Goal: Information Seeking & Learning: Learn about a topic

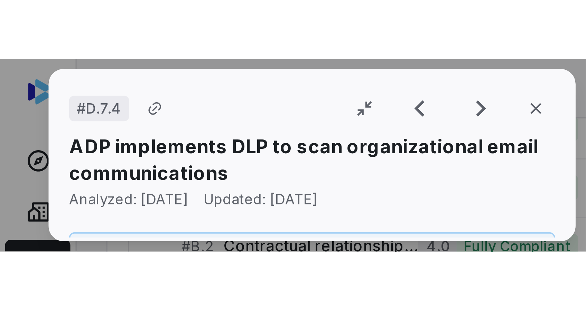
scroll to position [450, 0]
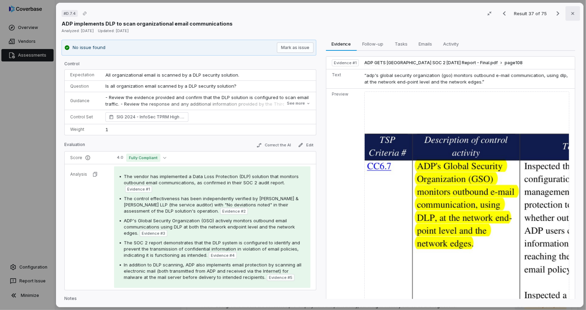
click at [571, 13] on icon "button" at bounding box center [572, 13] width 3 height 3
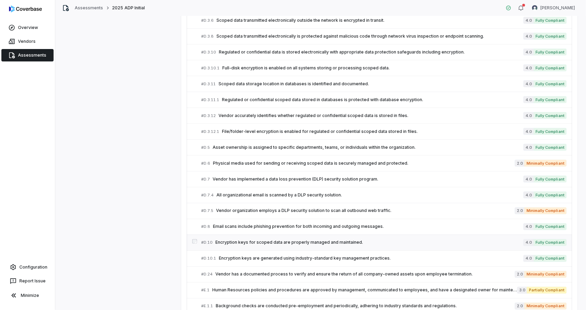
click at [245, 245] on link "# D.10 Encryption keys for scoped data are properly managed and maintained. 4.0…" at bounding box center [383, 243] width 365 height 16
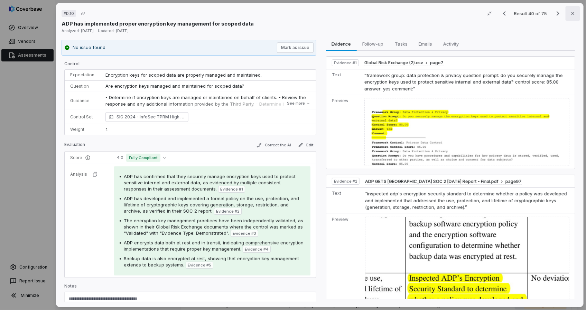
click at [570, 14] on icon "button" at bounding box center [573, 14] width 6 height 6
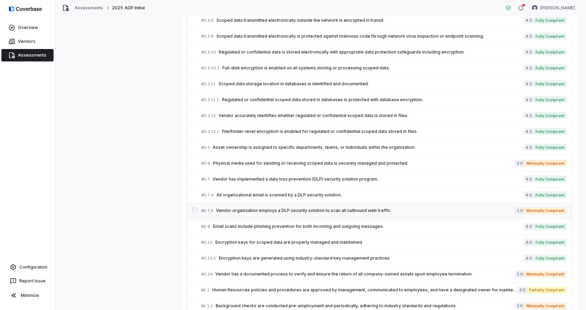
click at [273, 211] on span "Vendor organization employs a DLP security solution to scan all outbound web tr…" at bounding box center [365, 211] width 299 height 6
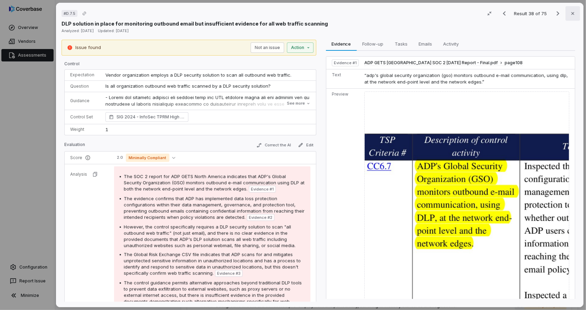
click at [568, 10] on button "Close" at bounding box center [572, 13] width 15 height 15
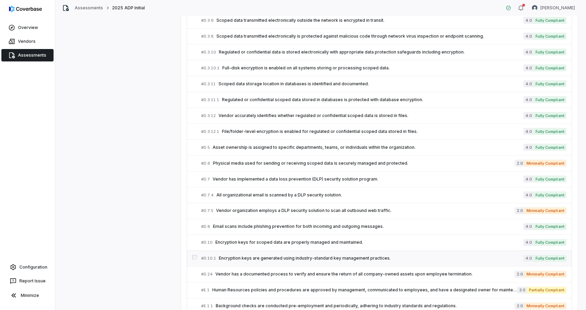
click at [273, 256] on span "Encryption keys are generated using industry-standard key management practices." at bounding box center [371, 259] width 305 height 6
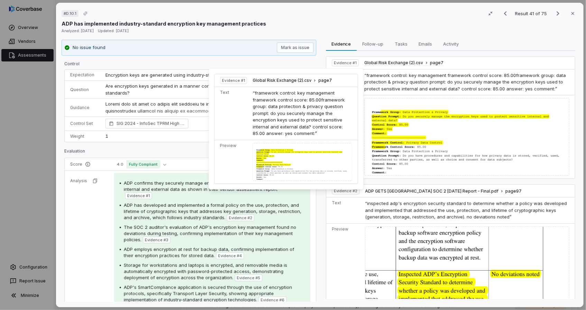
click at [150, 193] on span "Evidence # 1" at bounding box center [138, 196] width 23 height 6
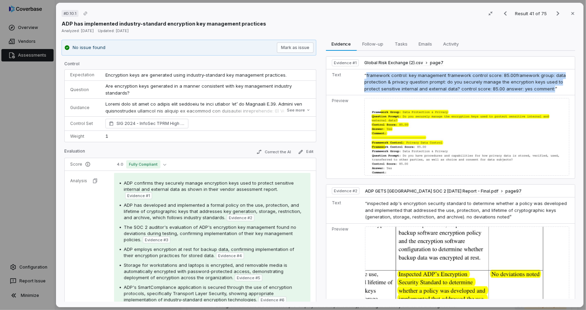
drag, startPoint x: 363, startPoint y: 76, endPoint x: 547, endPoint y: 91, distance: 184.5
click at [547, 91] on span "“framework control: key management framework control score: 85.00framework grou…" at bounding box center [465, 82] width 202 height 19
copy span "framework control: key management framework control score: 85.00framework group…"
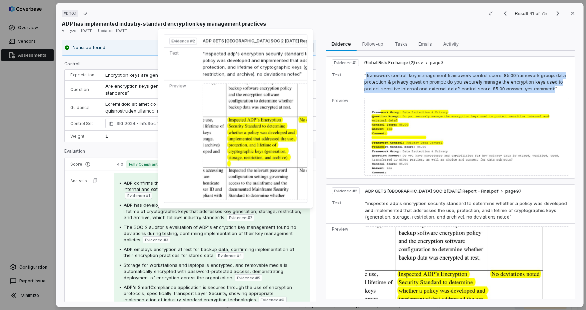
click at [249, 136] on img at bounding box center [281, 141] width 157 height 117
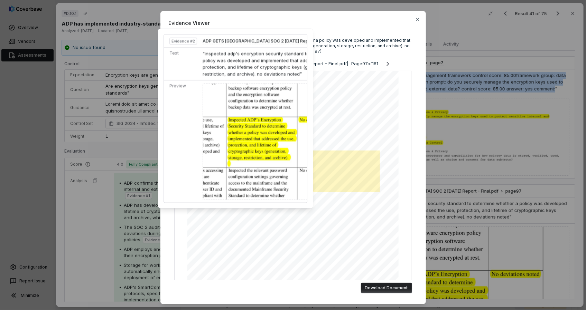
click at [267, 21] on span "Evidence Viewer" at bounding box center [293, 22] width 249 height 7
click at [415, 18] on icon "button" at bounding box center [418, 20] width 6 height 6
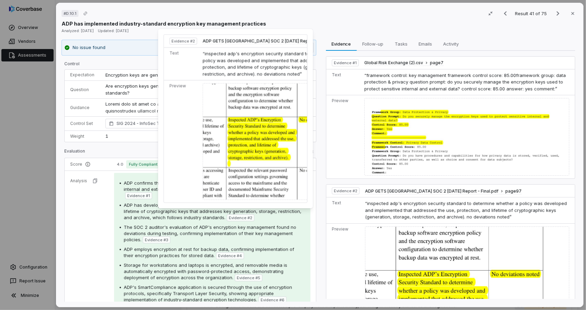
click at [258, 285] on div "ADP's SmartCompliance application is secured through the use of encryption prot…" at bounding box center [214, 294] width 181 height 19
click at [234, 158] on img at bounding box center [281, 141] width 157 height 117
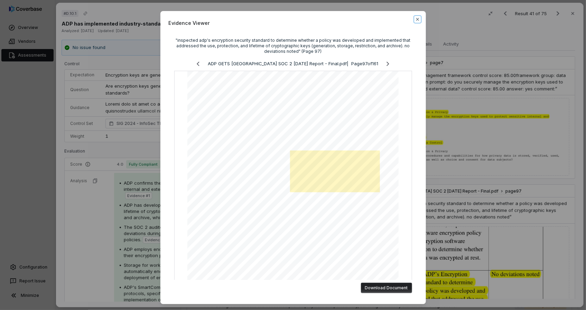
drag, startPoint x: 415, startPoint y: 19, endPoint x: 411, endPoint y: 30, distance: 11.6
click at [415, 19] on icon "button" at bounding box center [418, 20] width 6 height 6
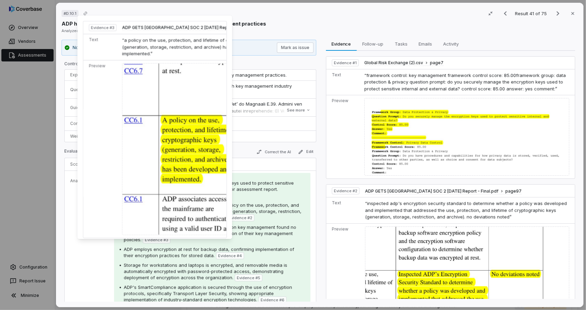
click at [171, 125] on img at bounding box center [200, 149] width 157 height 173
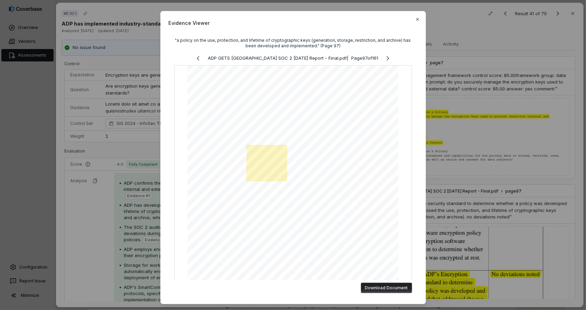
click at [126, 211] on div "Evidence Viewer "a policy on the use, protection, and lifetime of cryptographic…" at bounding box center [293, 155] width 586 height 310
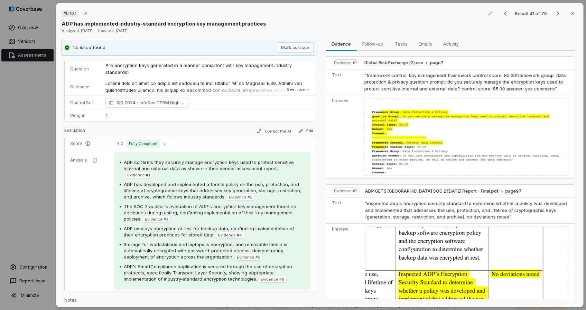
scroll to position [31, 0]
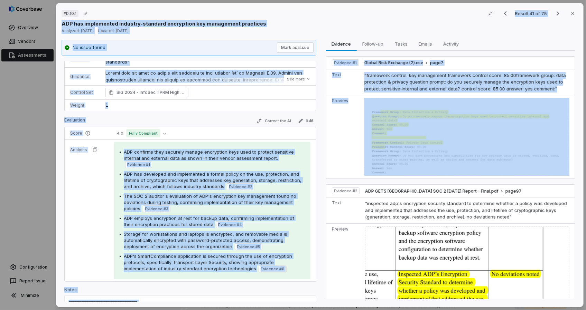
drag, startPoint x: 381, startPoint y: 10, endPoint x: 562, endPoint y: 149, distance: 228.4
click at [562, 149] on div "# D.10.1 Result 41 of 75 Close ADP has implemented industry-standard encryption…" at bounding box center [320, 155] width 528 height 305
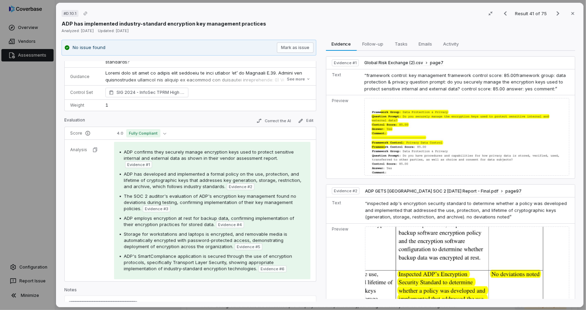
click at [392, 17] on div "# D.10.1 Result 41 of 75 Close" at bounding box center [320, 13] width 516 height 10
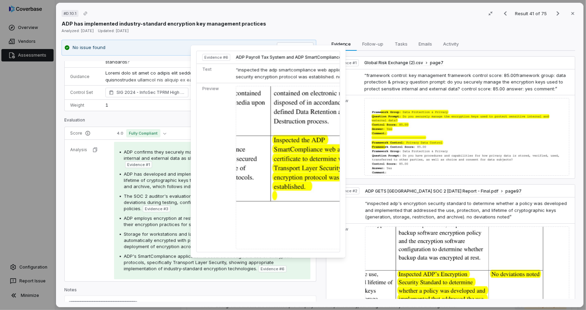
click at [291, 177] on img at bounding box center [351, 168] width 231 height 164
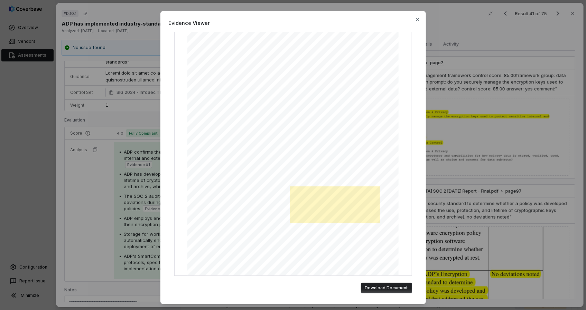
scroll to position [69, 0]
click at [536, 146] on div "Evidence Viewer "inspected the adp smartcompliance web application certificate …" at bounding box center [293, 161] width 586 height 323
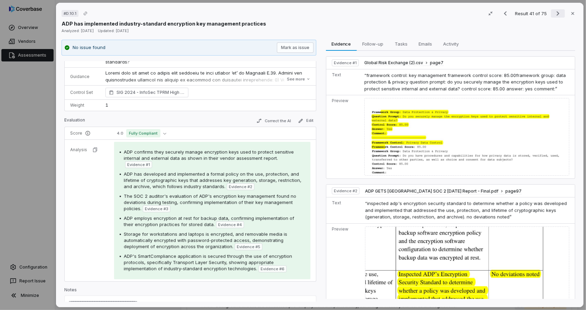
click at [555, 14] on icon "Next result" at bounding box center [557, 13] width 8 height 8
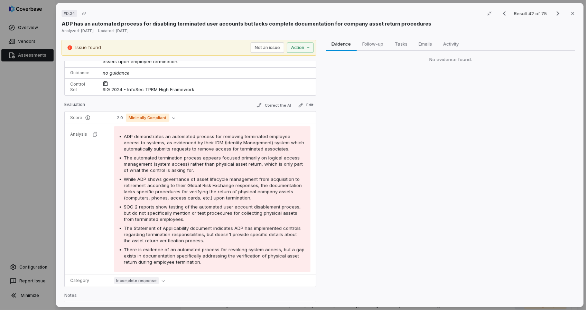
scroll to position [38, 0]
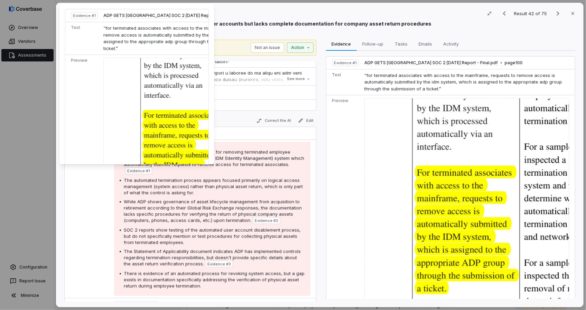
click at [137, 170] on span "Evidence # 1" at bounding box center [138, 171] width 23 height 6
click at [174, 144] on img at bounding box center [182, 160] width 158 height 204
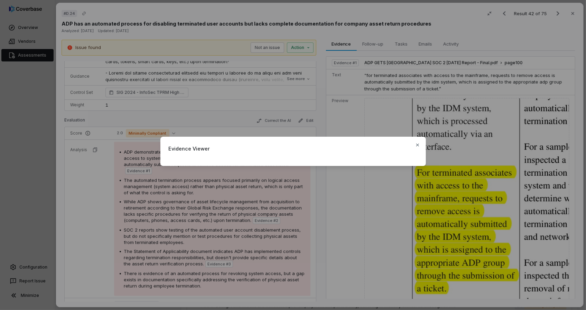
click at [446, 181] on div "Evidence Viewer Close" at bounding box center [293, 155] width 586 height 59
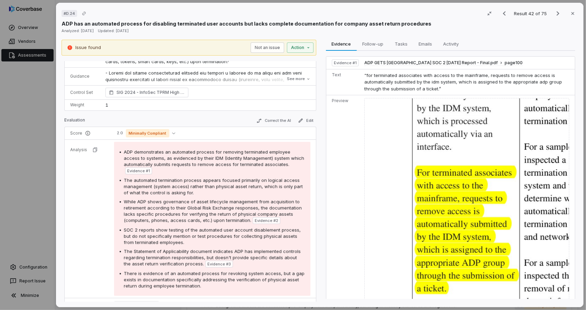
click at [502, 188] on img at bounding box center [466, 230] width 205 height 264
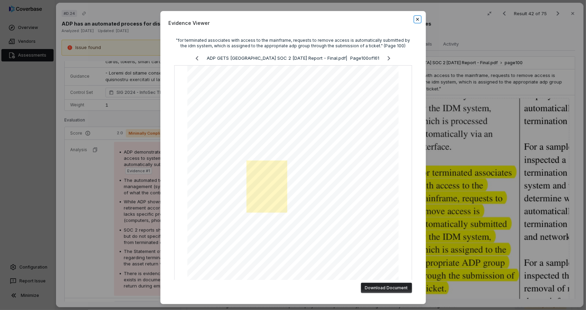
click at [415, 18] on icon "button" at bounding box center [418, 20] width 6 height 6
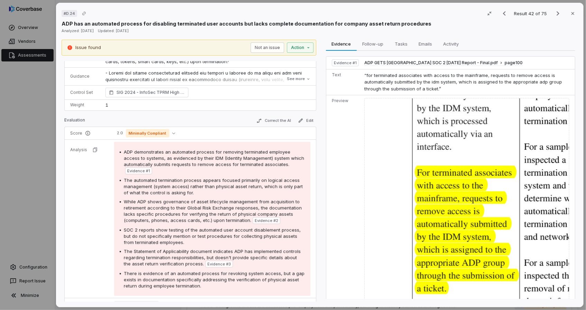
click at [185, 192] on span "The automated termination process appears focused primarily on logical access m…" at bounding box center [213, 187] width 179 height 18
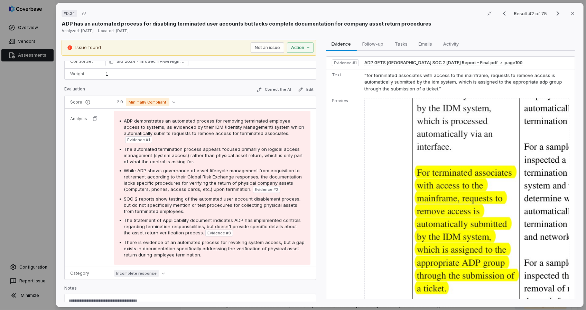
scroll to position [90, 0]
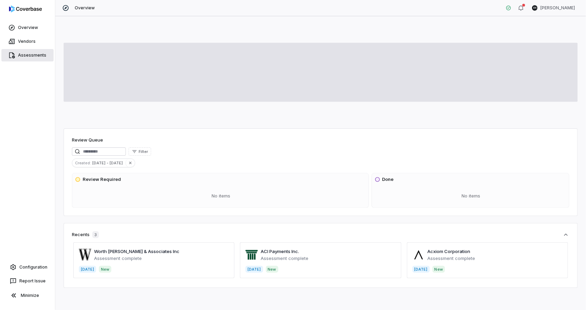
drag, startPoint x: 38, startPoint y: 55, endPoint x: 45, endPoint y: 55, distance: 6.9
click at [38, 55] on link "Assessments" at bounding box center [27, 55] width 52 height 12
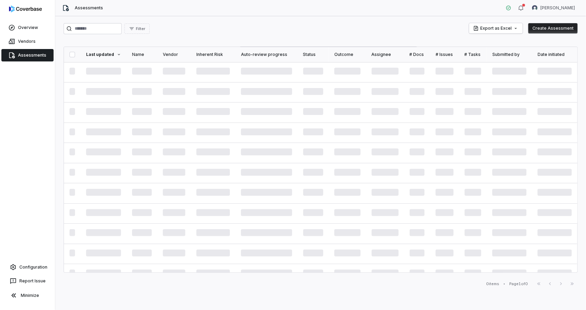
click at [109, 21] on div "Filter Export as Excel Create Assessment Last updated Name Vendor Inherent Risk…" at bounding box center [320, 163] width 531 height 294
click at [108, 25] on input "search" at bounding box center [93, 28] width 58 height 11
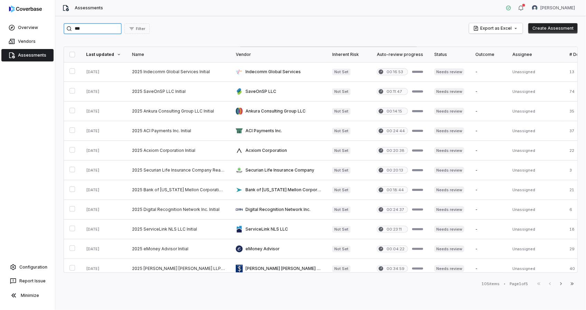
type input "***"
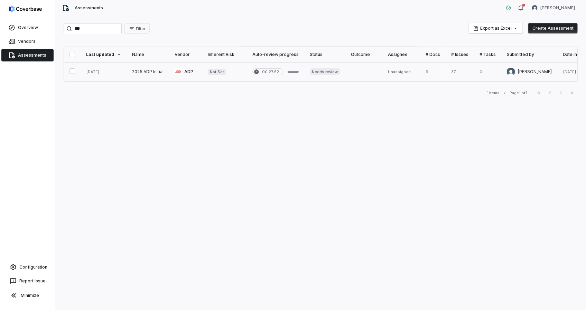
click at [134, 73] on link at bounding box center [148, 71] width 43 height 19
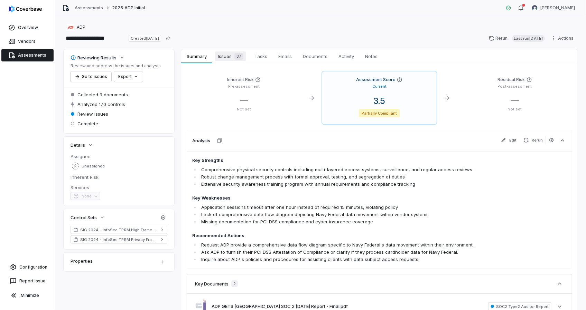
click at [219, 56] on span "Issues 37" at bounding box center [230, 57] width 31 height 10
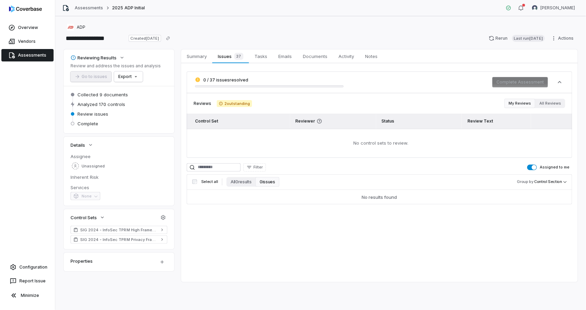
click at [535, 168] on span "button" at bounding box center [534, 167] width 5 height 5
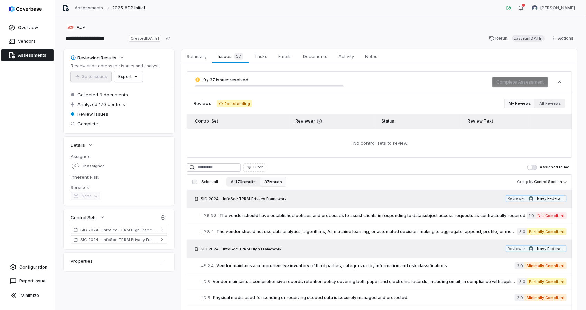
click at [241, 182] on button "All 170 results" at bounding box center [242, 182] width 33 height 10
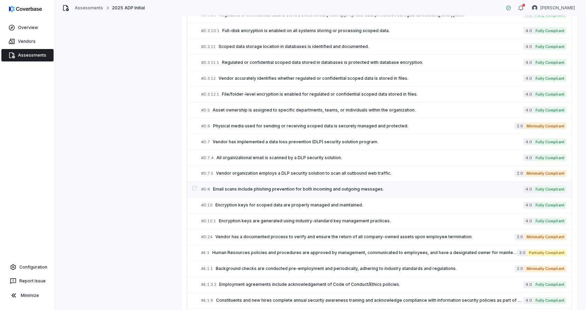
scroll to position [519, 0]
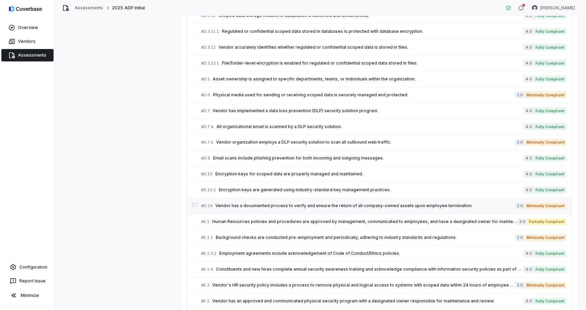
click at [247, 204] on span "Vendor has a documented process to verify and ensure the return of all company-…" at bounding box center [364, 207] width 299 height 6
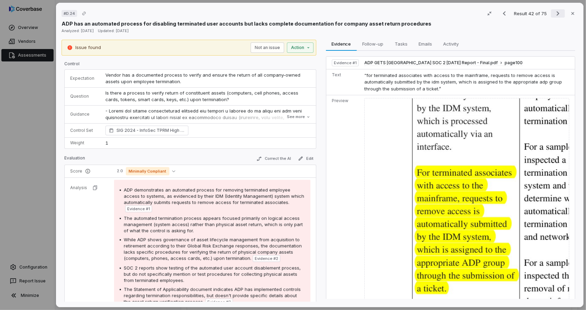
click at [553, 14] on icon "Next result" at bounding box center [557, 13] width 8 height 8
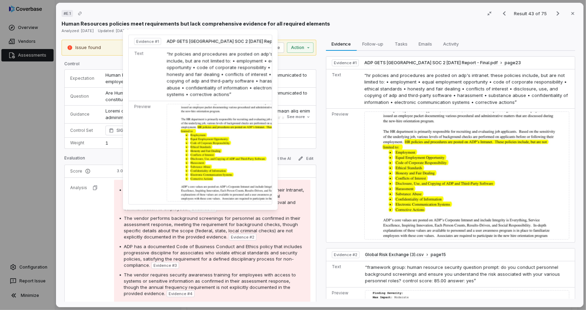
click at [206, 164] on img at bounding box center [245, 153] width 157 height 98
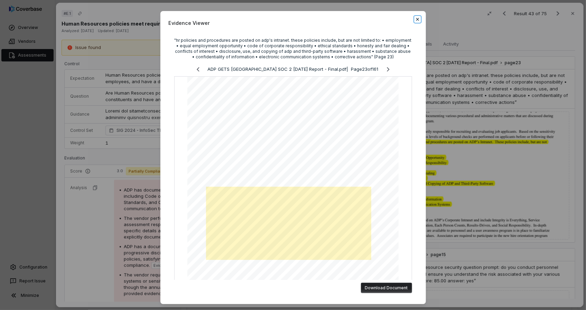
click at [416, 18] on icon "button" at bounding box center [418, 20] width 6 height 6
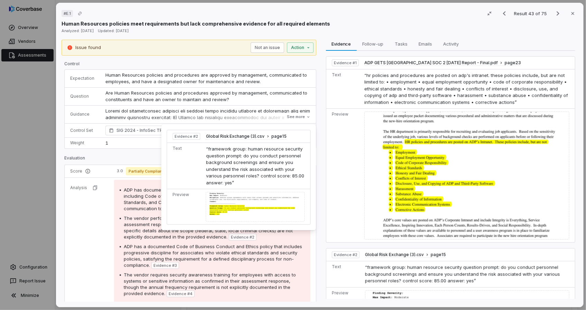
click at [237, 204] on div at bounding box center [255, 207] width 99 height 30
click at [235, 175] on span "“framework group: human resource security question prompt: do you conduct perso…" at bounding box center [255, 165] width 99 height 39
click at [234, 197] on div at bounding box center [255, 207] width 99 height 30
click at [259, 184] on td "“framework group: human resource security question prompt: do you conduct perso…" at bounding box center [256, 166] width 107 height 46
click at [252, 164] on span "“framework group: human resource security question prompt: do you conduct perso…" at bounding box center [255, 165] width 99 height 39
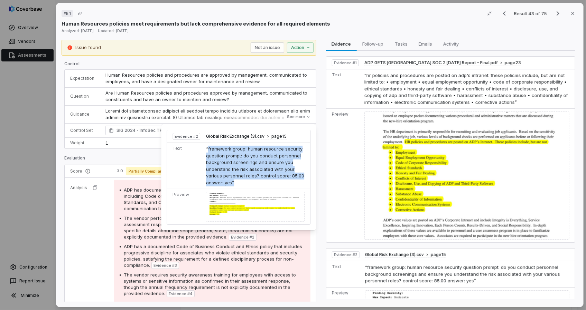
drag, startPoint x: 206, startPoint y: 148, endPoint x: 217, endPoint y: 180, distance: 33.5
click at [217, 180] on td "“framework group: human resource security question prompt: do you conduct perso…" at bounding box center [256, 166] width 107 height 46
copy span "framework group: human resource security question prompt: do you conduct person…"
click at [198, 256] on span "ADP has a documented Code of Business Conduct and Ethics policy that includes p…" at bounding box center [213, 256] width 178 height 24
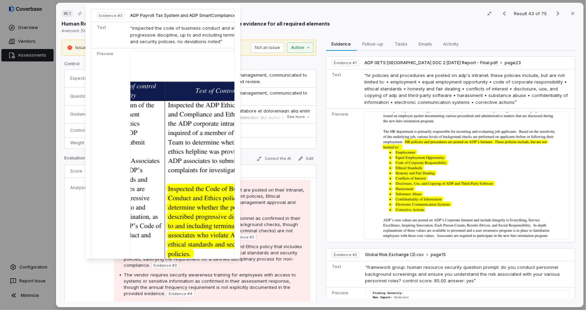
click at [180, 218] on img at bounding box center [245, 184] width 231 height 266
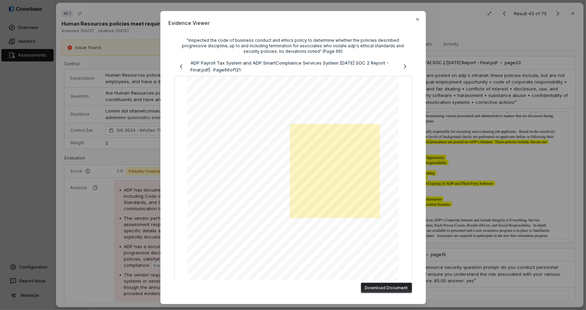
click at [412, 18] on div "Evidence Viewer "inspected the code of business conduct and ethics policy to de…" at bounding box center [292, 157] width 265 height 293
click at [415, 18] on icon "button" at bounding box center [418, 20] width 6 height 6
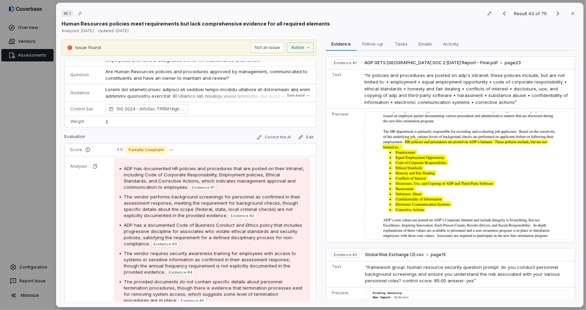
scroll to position [31, 0]
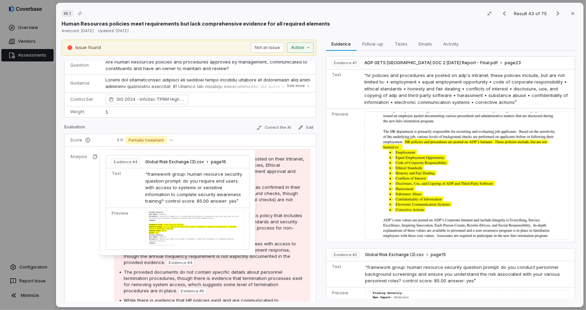
click at [173, 262] on span "Evidence # 4" at bounding box center [181, 263] width 24 height 6
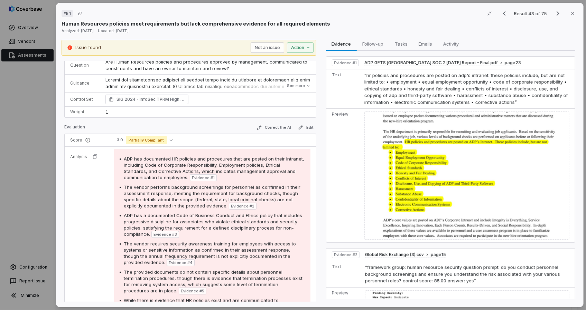
click at [573, 77] on div "Evidence Evidence Follow-up Follow-up Tasks Tasks Emails Emails Activity Activi…" at bounding box center [450, 171] width 255 height 263
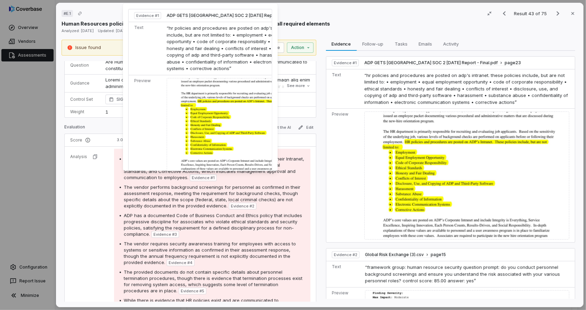
click at [174, 206] on span "The vendor performs background screenings for personnel as confirmed in their a…" at bounding box center [212, 197] width 177 height 24
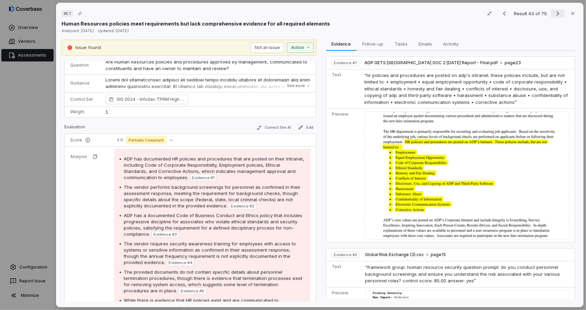
click at [553, 13] on icon "Next result" at bounding box center [557, 13] width 8 height 8
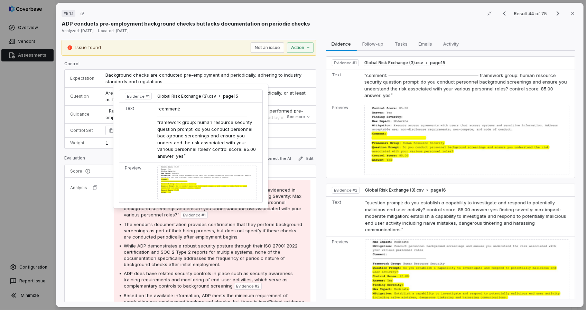
click at [190, 185] on div at bounding box center [207, 183] width 100 height 35
click at [187, 142] on span "“comment: ———————————————————— framework group: human resource security questio…" at bounding box center [206, 132] width 99 height 53
click at [187, 182] on div at bounding box center [207, 183] width 100 height 35
click at [173, 191] on div at bounding box center [207, 183] width 100 height 35
click at [168, 146] on td "“comment: ———————————————————— framework group: human resource security questio…" at bounding box center [209, 133] width 108 height 60
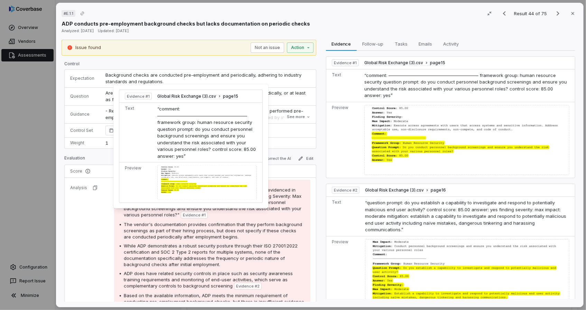
click at [167, 179] on div at bounding box center [207, 183] width 100 height 35
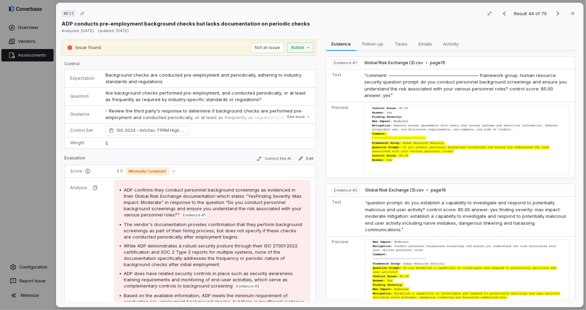
click at [409, 137] on div at bounding box center [466, 140] width 205 height 71
click at [407, 138] on div at bounding box center [466, 140] width 205 height 71
click at [371, 127] on div at bounding box center [466, 140] width 205 height 71
click at [384, 61] on span "Global Risk Exchange (3).csv" at bounding box center [393, 63] width 59 height 6
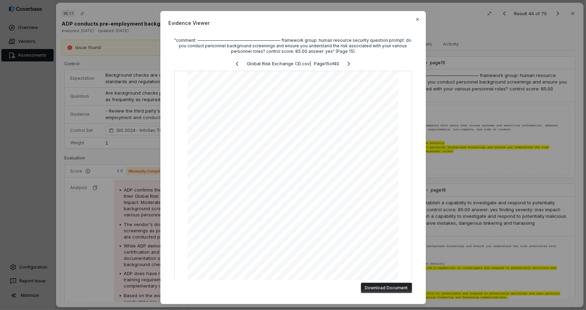
click at [416, 12] on div "Evidence Viewer "comment: ———————————————————— framework group: human resource …" at bounding box center [292, 157] width 265 height 293
click at [417, 17] on icon "button" at bounding box center [418, 20] width 6 height 6
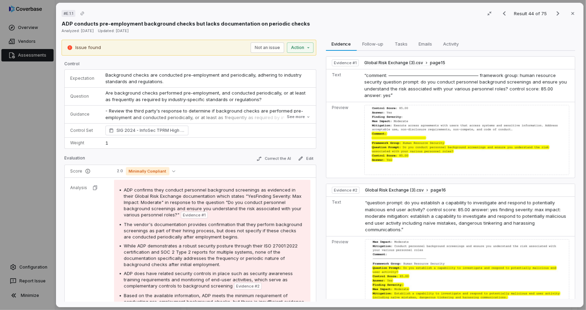
scroll to position [26, 0]
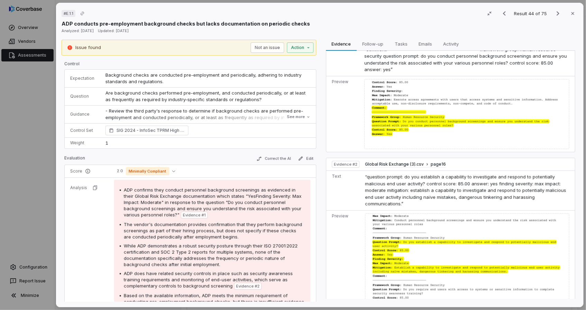
click at [560, 102] on div at bounding box center [466, 114] width 205 height 71
click at [554, 14] on icon "Next result" at bounding box center [557, 13] width 8 height 8
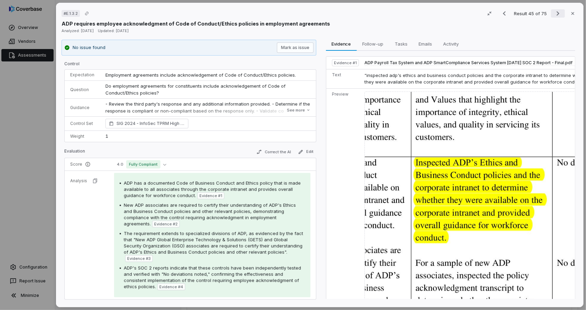
click at [554, 14] on icon "Next result" at bounding box center [557, 13] width 8 height 8
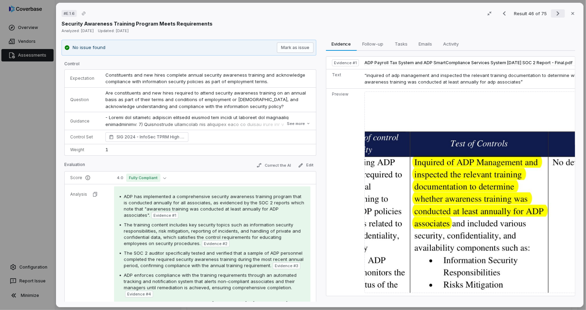
click at [554, 14] on icon "Next result" at bounding box center [557, 13] width 8 height 8
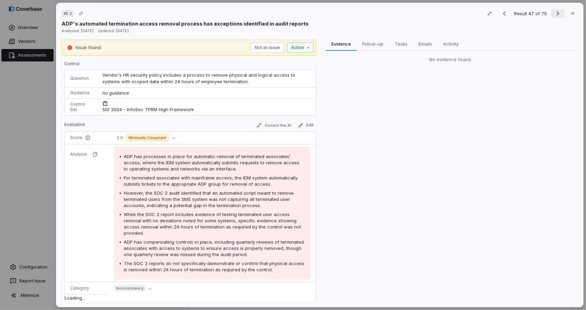
click at [554, 14] on icon "Next result" at bounding box center [557, 13] width 8 height 8
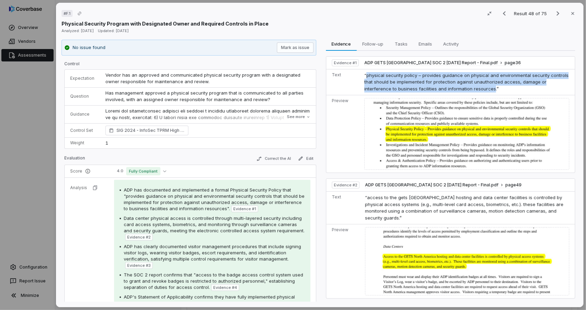
drag, startPoint x: 474, startPoint y: 88, endPoint x: 363, endPoint y: 75, distance: 111.4
click at [364, 75] on span "“physical security policy – provides guidance on physical and environmental sec…" at bounding box center [466, 82] width 204 height 19
copy span "physical security policy – provides guidance on physical and environmental secu…"
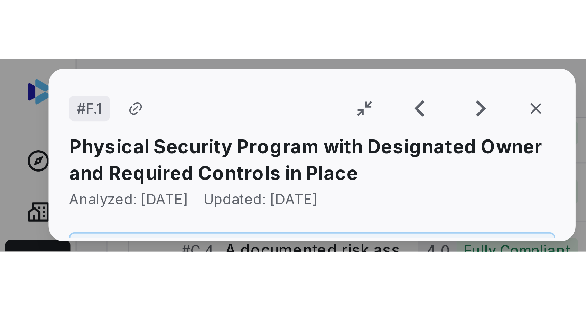
scroll to position [513, 0]
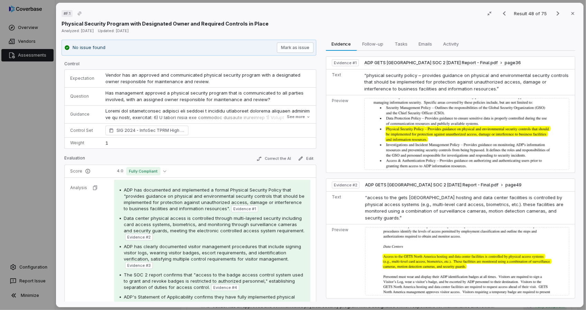
drag, startPoint x: 184, startPoint y: 232, endPoint x: 178, endPoint y: 232, distance: 5.2
click at [184, 232] on span "Data center physical access is controlled through multi-layered security includ…" at bounding box center [214, 225] width 181 height 18
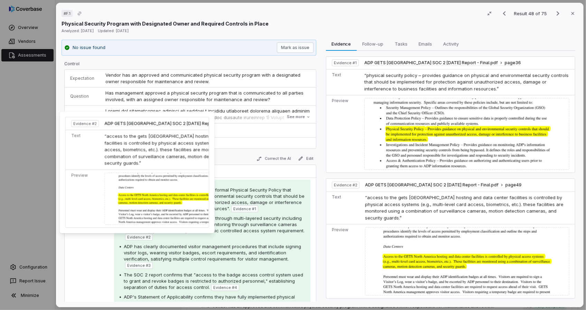
click at [145, 201] on img at bounding box center [182, 199] width 157 height 53
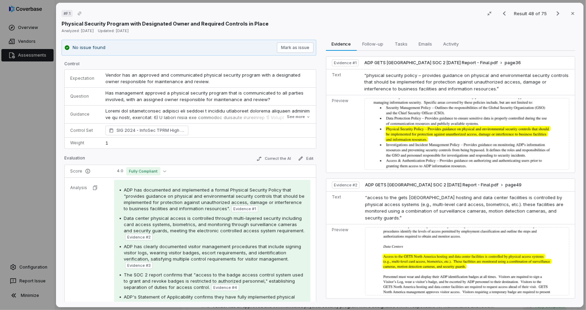
click at [166, 236] on div "Data center physical access is controlled through multi-layered security includ…" at bounding box center [214, 228] width 181 height 26
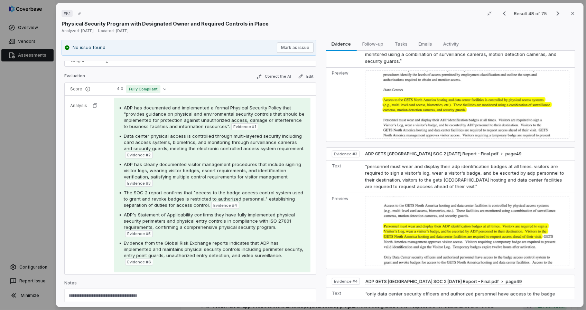
scroll to position [92, 0]
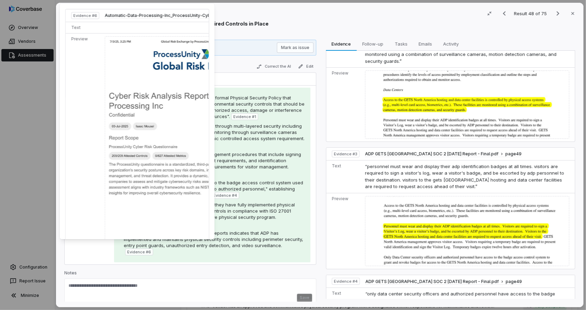
click at [143, 198] on img at bounding box center [203, 162] width 196 height 253
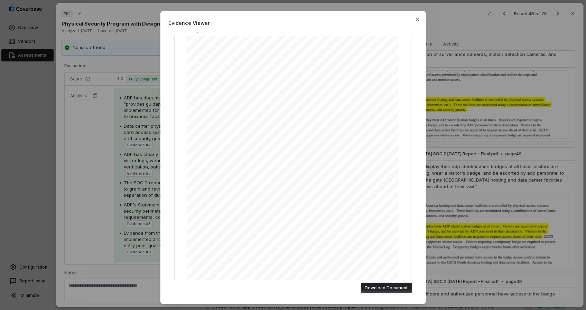
scroll to position [0, 0]
click at [401, 50] on icon "Next page" at bounding box center [405, 50] width 8 height 8
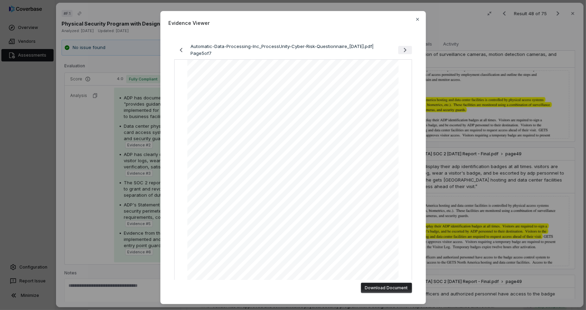
click at [401, 50] on icon "Next page" at bounding box center [405, 50] width 8 height 8
click at [400, 50] on div "Automatic-Data-Processing-Inc_ProcessUnity-Cyber-Risk-Questionnaire_2025-07-03.…" at bounding box center [293, 49] width 238 height 13
click at [415, 20] on icon "button" at bounding box center [418, 20] width 6 height 6
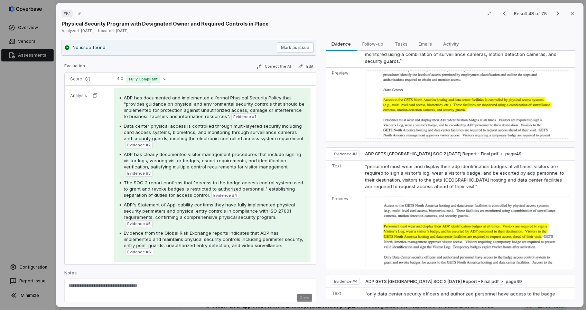
click at [414, 22] on div "Physical Security Program with Designated Owner and Required Controls in Place" at bounding box center [320, 23] width 516 height 7
click at [559, 15] on button "Next result" at bounding box center [558, 13] width 14 height 8
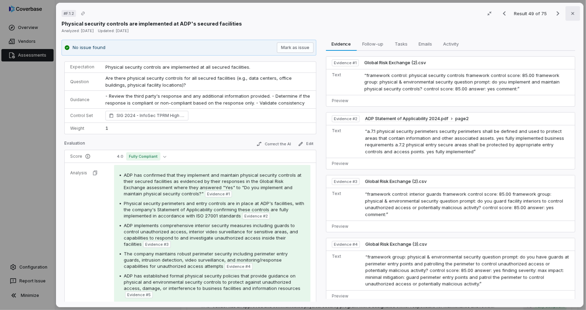
scroll to position [57, 0]
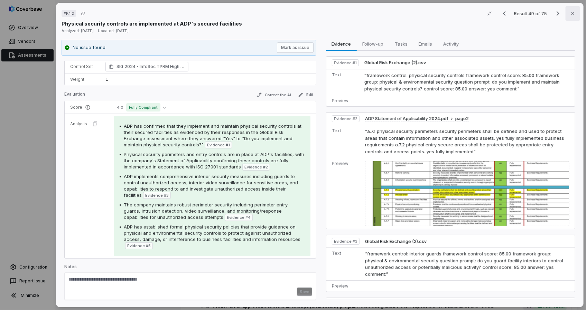
click at [571, 14] on icon "button" at bounding box center [573, 14] width 6 height 6
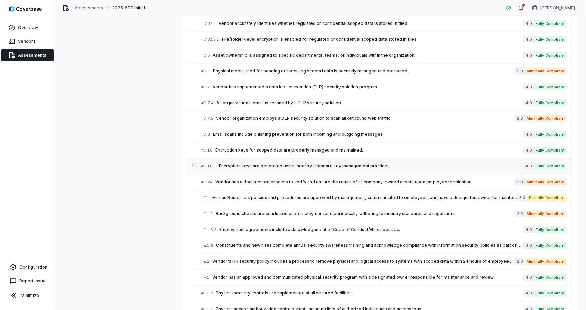
scroll to position [733, 0]
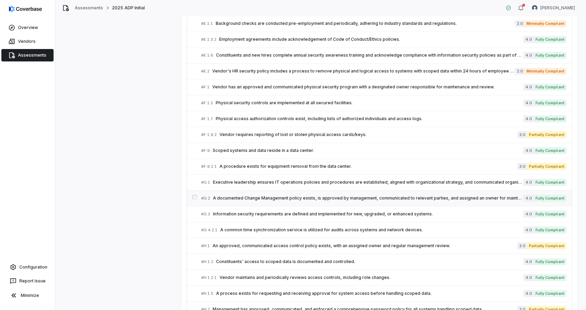
click at [260, 195] on div "# G.2 A documented Change Management policy exists, is approved by management, …" at bounding box center [362, 198] width 323 height 7
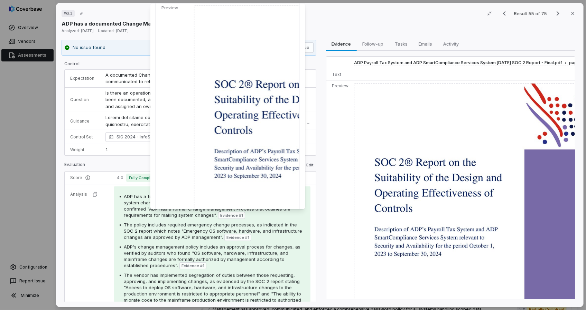
scroll to position [94, 0]
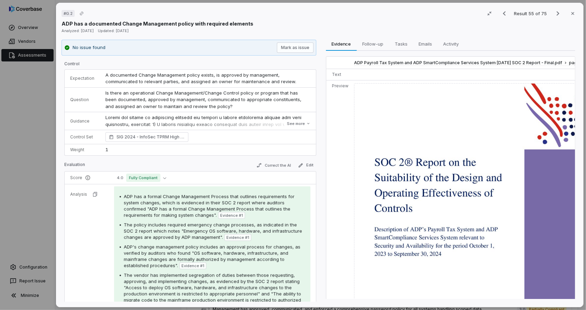
click at [213, 239] on span "The policy includes required emergency change processes, as indicated in the SO…" at bounding box center [213, 231] width 178 height 18
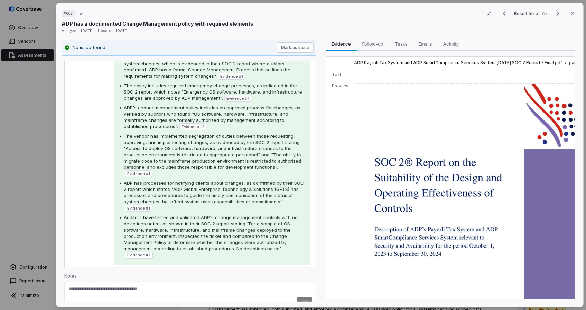
scroll to position [142, 0]
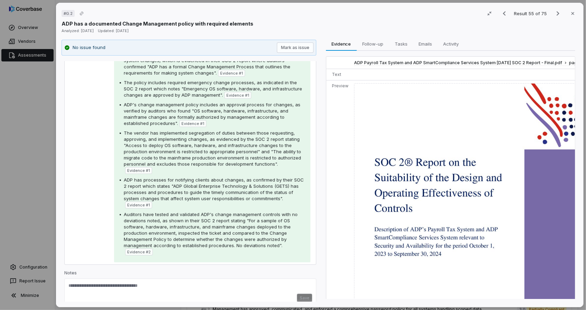
click at [566, 12] on button "Close" at bounding box center [572, 13] width 15 height 15
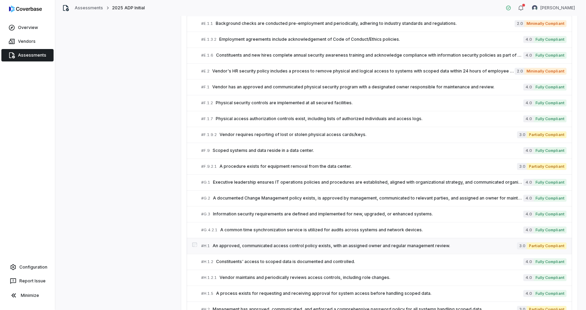
click at [220, 245] on span "An approved, communicated access control policy exists, with an assigned owner …" at bounding box center [365, 246] width 305 height 6
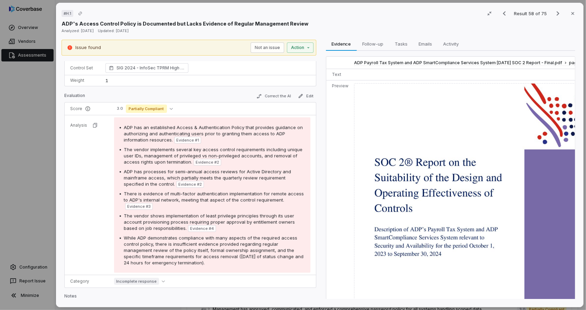
scroll to position [92, 0]
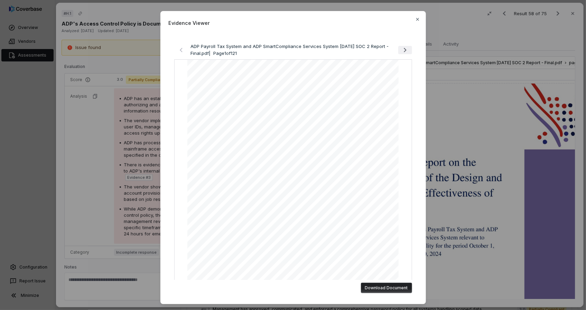
click at [401, 49] on icon "Next page" at bounding box center [405, 50] width 8 height 8
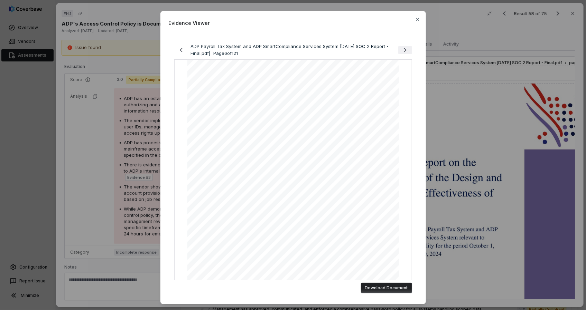
click at [401, 49] on icon "Next page" at bounding box center [405, 50] width 8 height 8
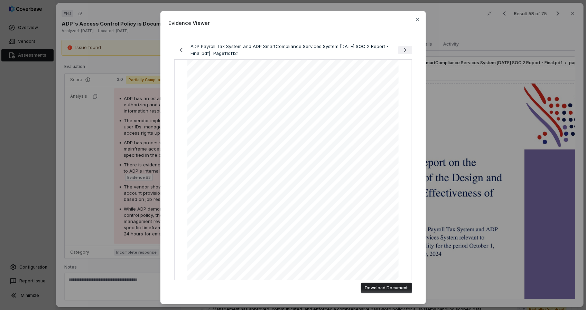
click at [401, 49] on icon "Next page" at bounding box center [405, 50] width 8 height 8
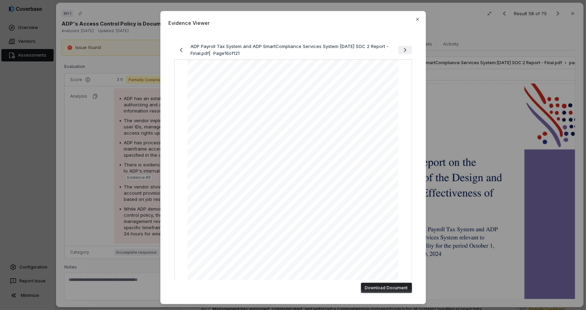
click at [401, 49] on icon "Next page" at bounding box center [405, 50] width 8 height 8
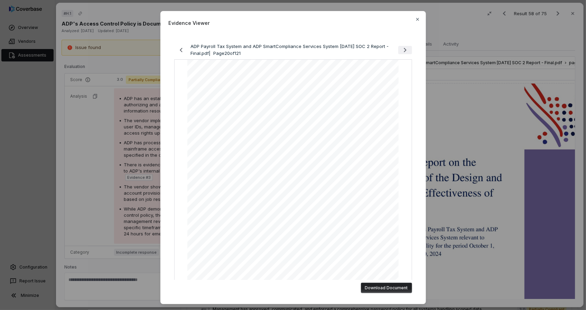
click at [401, 49] on icon "Next page" at bounding box center [405, 50] width 8 height 8
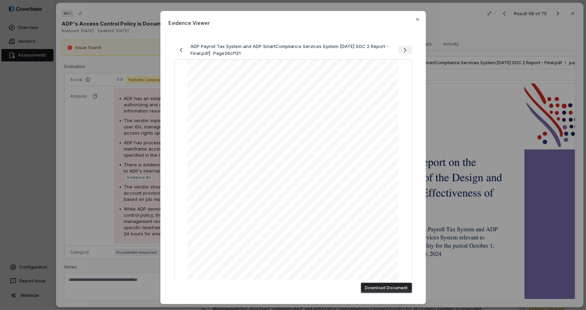
click at [401, 49] on icon "Next page" at bounding box center [405, 50] width 8 height 8
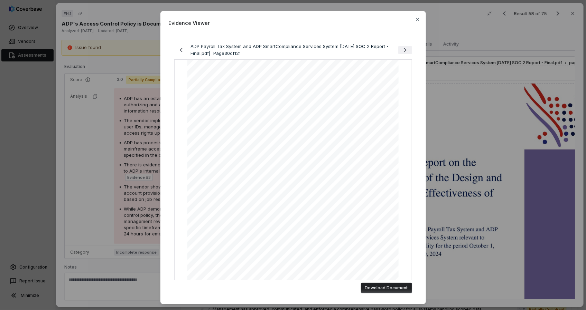
click at [401, 49] on icon "Next page" at bounding box center [405, 50] width 8 height 8
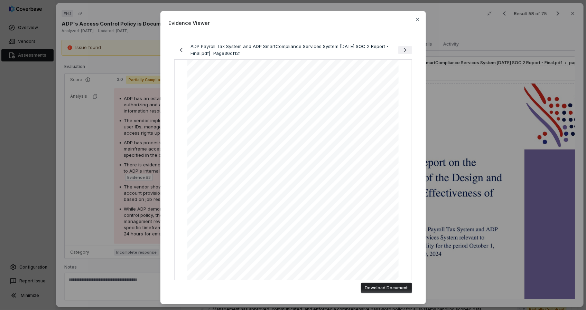
click at [401, 49] on icon "Next page" at bounding box center [405, 50] width 8 height 8
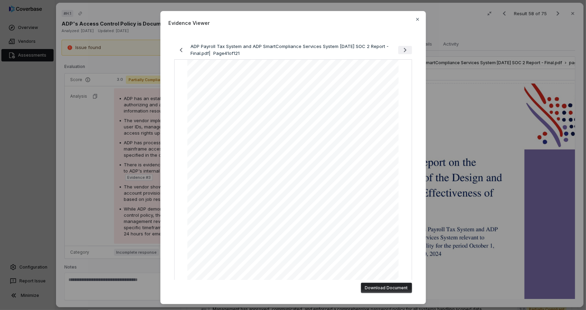
click at [401, 49] on icon "Next page" at bounding box center [405, 50] width 8 height 8
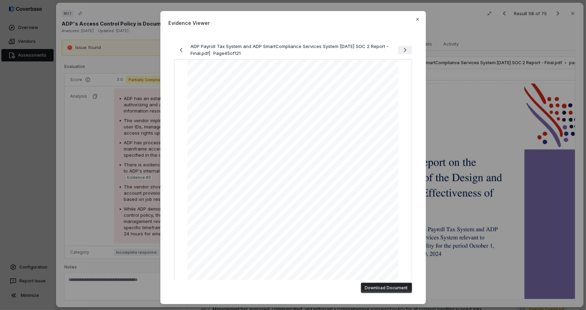
click at [401, 49] on icon "Next page" at bounding box center [405, 50] width 8 height 8
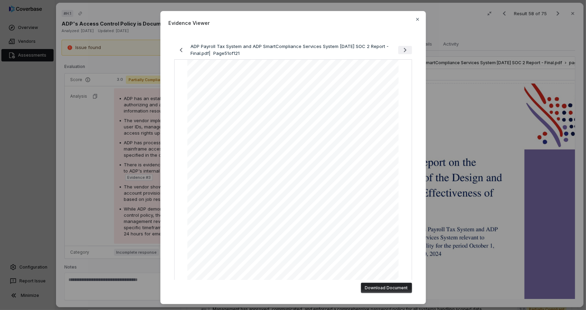
click at [401, 49] on icon "Next page" at bounding box center [405, 50] width 8 height 8
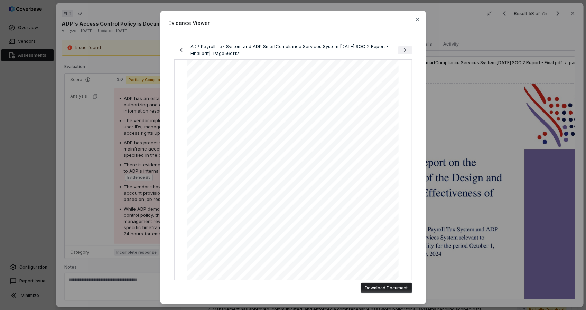
click at [401, 49] on icon "Next page" at bounding box center [405, 50] width 8 height 8
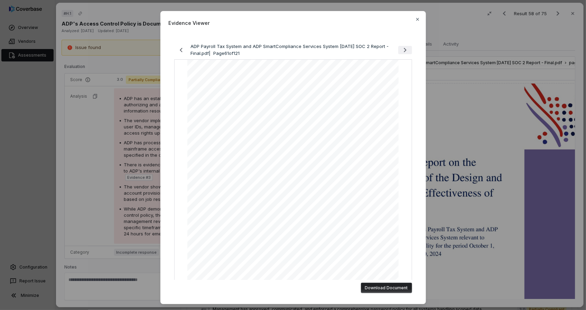
click at [401, 49] on icon "Next page" at bounding box center [405, 50] width 8 height 8
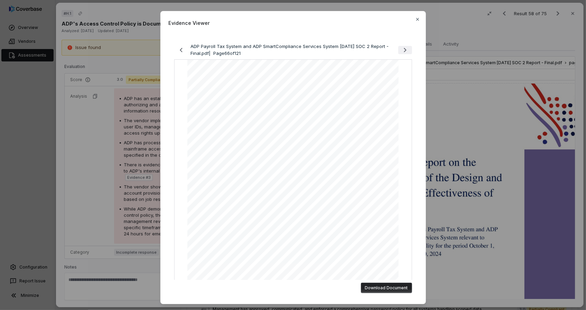
click at [401, 49] on icon "Next page" at bounding box center [405, 50] width 8 height 8
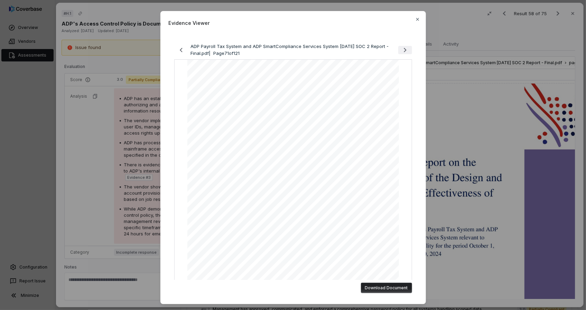
click at [401, 49] on icon "Next page" at bounding box center [405, 50] width 8 height 8
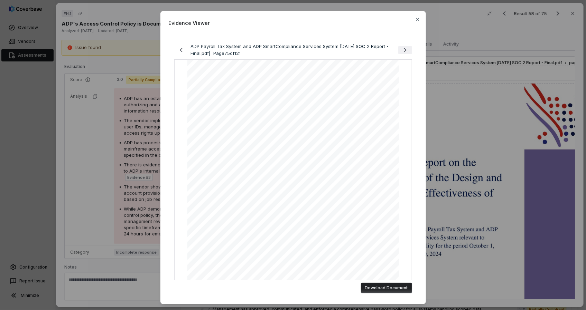
click at [401, 49] on icon "Next page" at bounding box center [405, 50] width 8 height 8
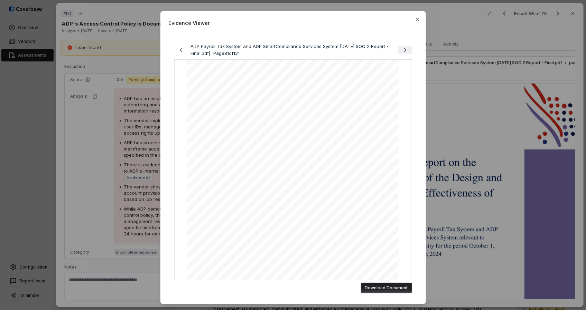
click at [401, 49] on icon "Next page" at bounding box center [405, 50] width 8 height 8
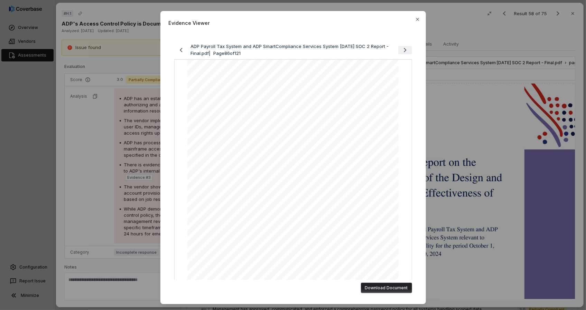
click at [401, 49] on icon "Next page" at bounding box center [405, 50] width 8 height 8
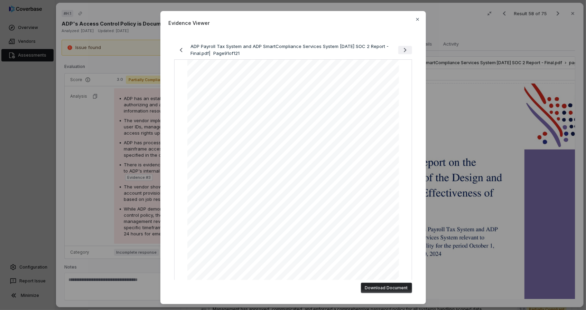
click at [401, 49] on icon "Next page" at bounding box center [405, 50] width 8 height 8
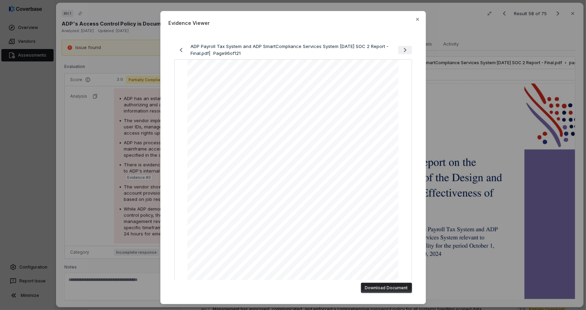
click at [401, 49] on icon "Next page" at bounding box center [405, 50] width 8 height 8
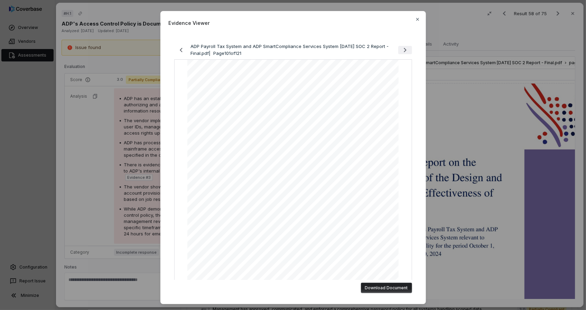
click at [401, 49] on icon "Next page" at bounding box center [405, 50] width 8 height 8
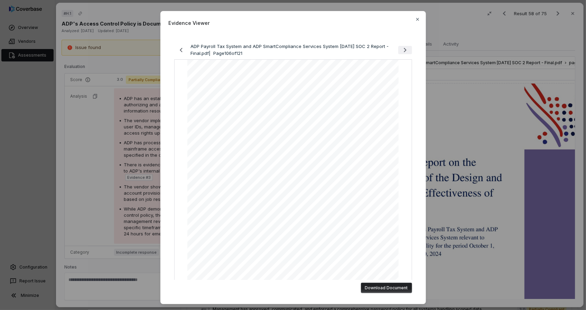
click at [401, 49] on icon "Next page" at bounding box center [405, 50] width 8 height 8
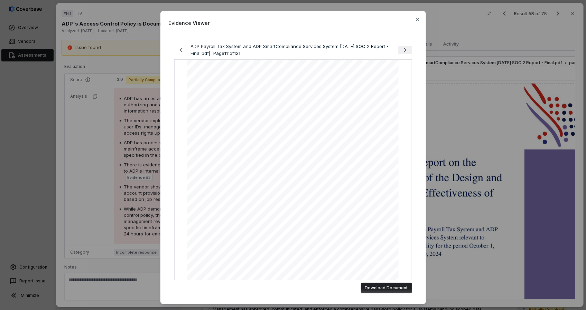
click at [401, 49] on icon "Next page" at bounding box center [405, 50] width 8 height 8
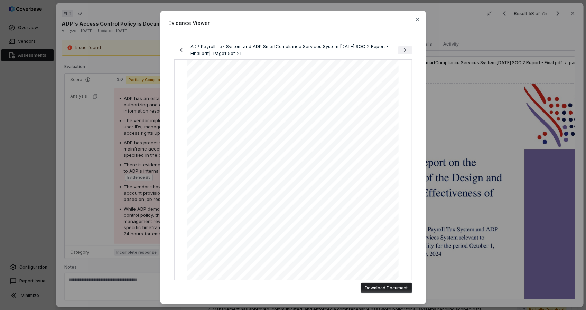
click at [401, 49] on icon "Next page" at bounding box center [405, 50] width 8 height 8
click at [401, 48] on icon "Next page" at bounding box center [405, 50] width 8 height 8
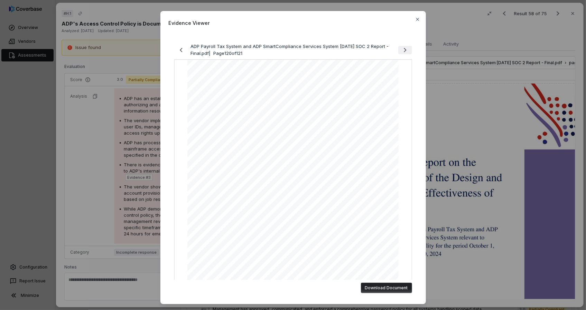
click at [398, 48] on div "ADP Payroll Tax System and ADP SmartCompliance Services System 9.30.2024 SOC 2 …" at bounding box center [293, 49] width 238 height 13
click at [397, 48] on div "ADP Payroll Tax System and ADP SmartCompliance Services System 9.30.2024 SOC 2 …" at bounding box center [293, 49] width 238 height 13
click at [415, 18] on icon "button" at bounding box center [418, 20] width 6 height 6
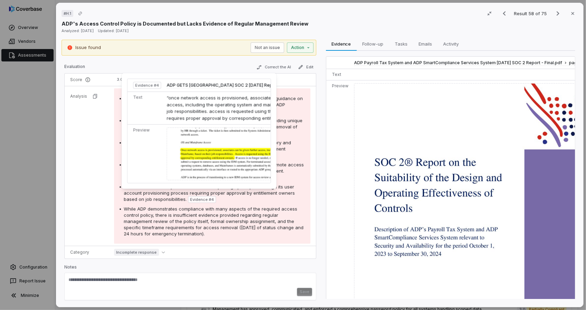
click at [199, 159] on img at bounding box center [245, 154] width 157 height 53
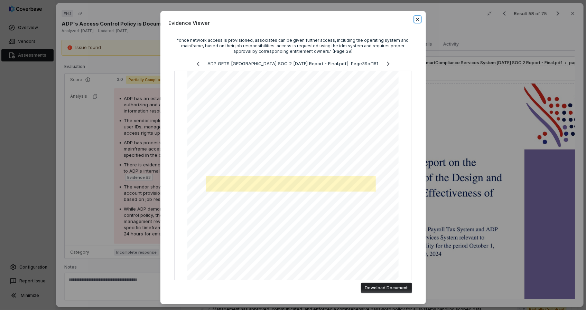
click at [415, 20] on icon "button" at bounding box center [418, 20] width 6 height 6
